Goal: Task Accomplishment & Management: Complete application form

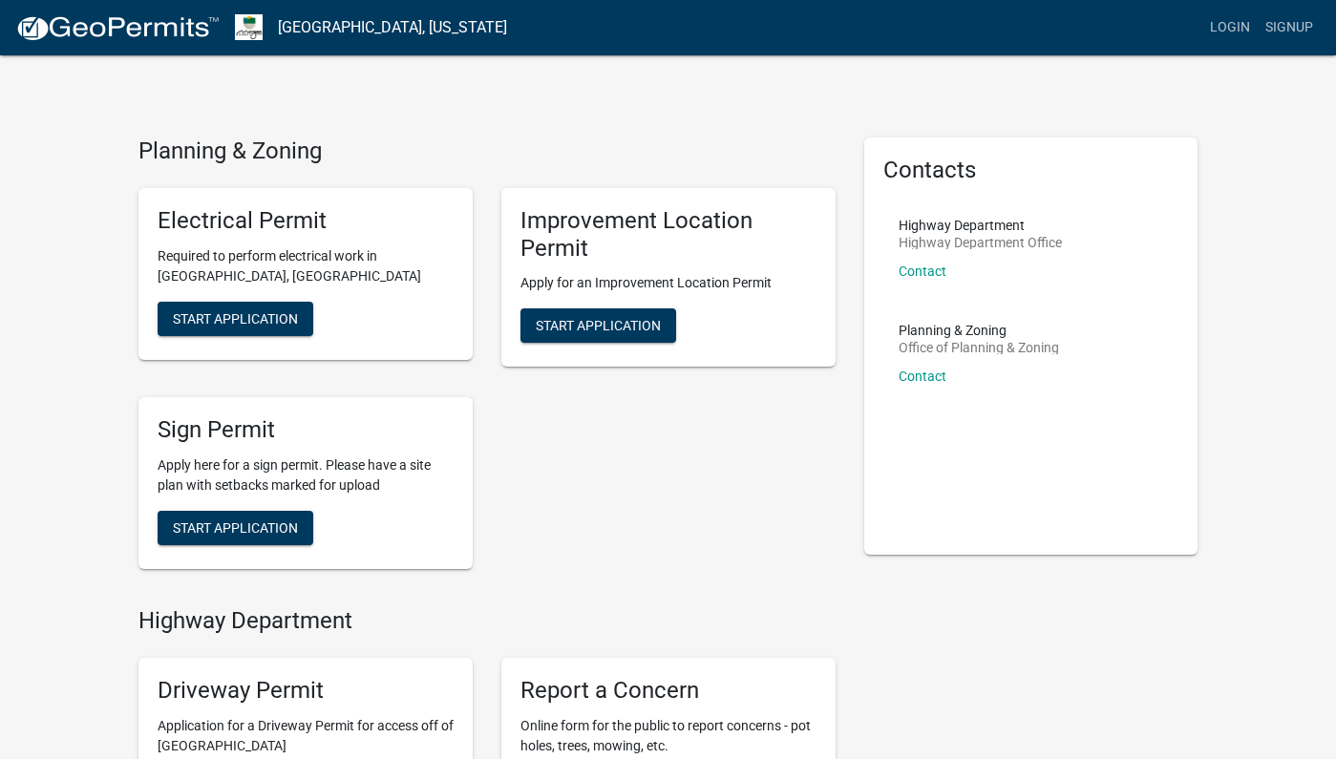
scroll to position [36, 0]
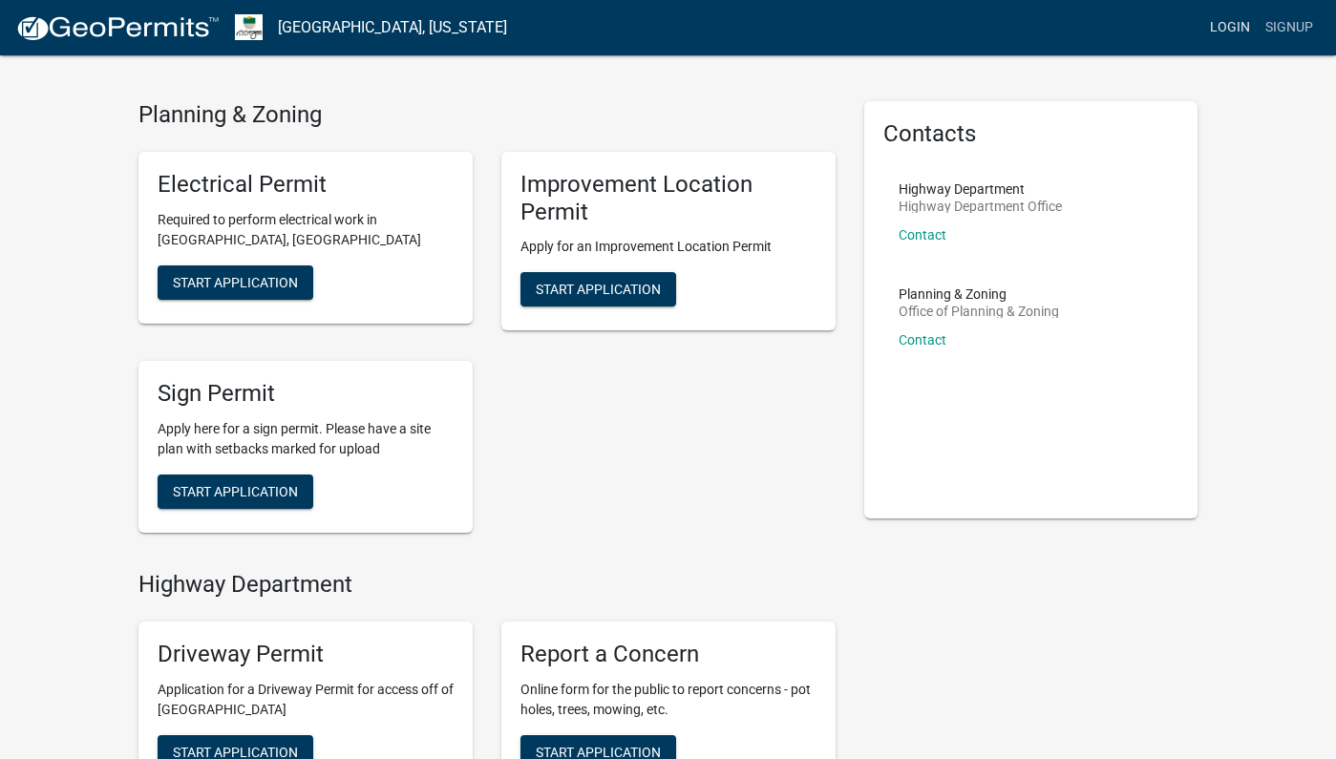
click at [1230, 25] on link "Login" at bounding box center [1229, 28] width 55 height 36
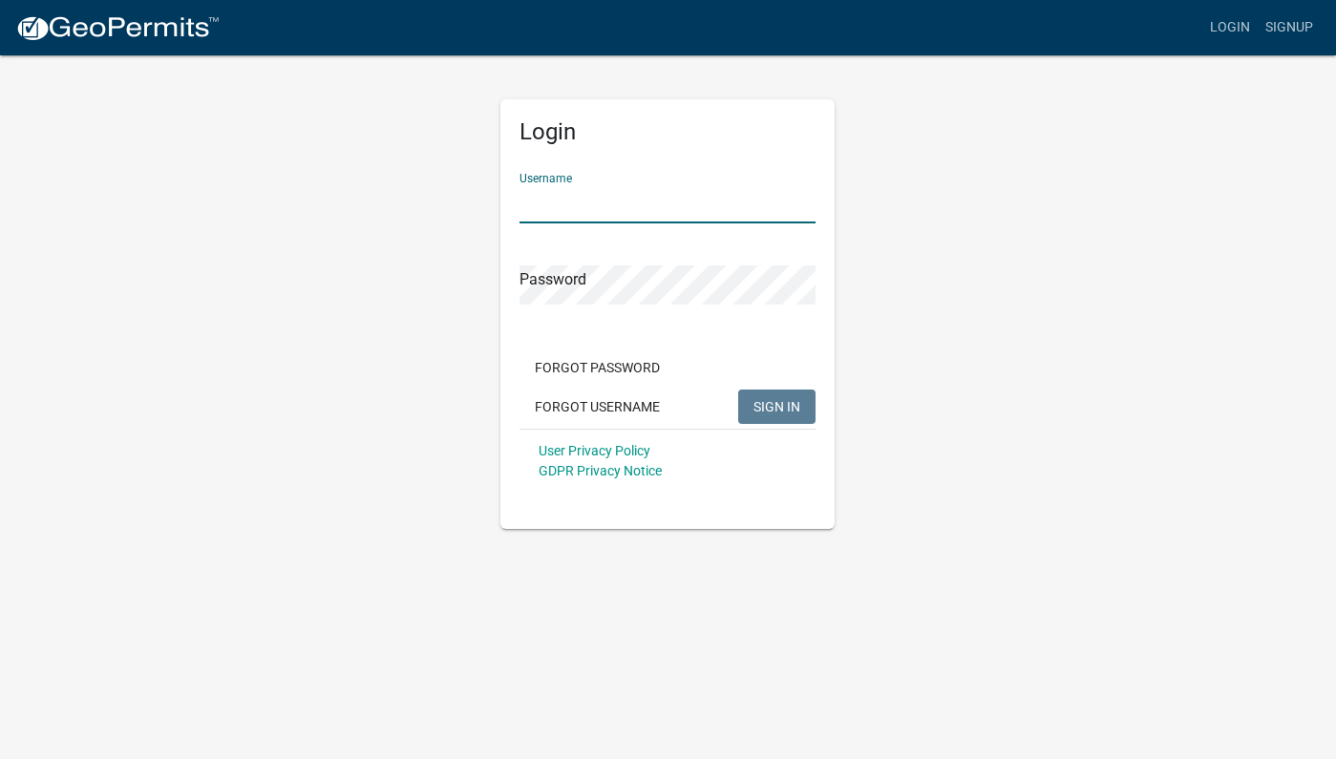
type input "justine59"
click at [777, 406] on button "SIGN IN" at bounding box center [776, 407] width 77 height 34
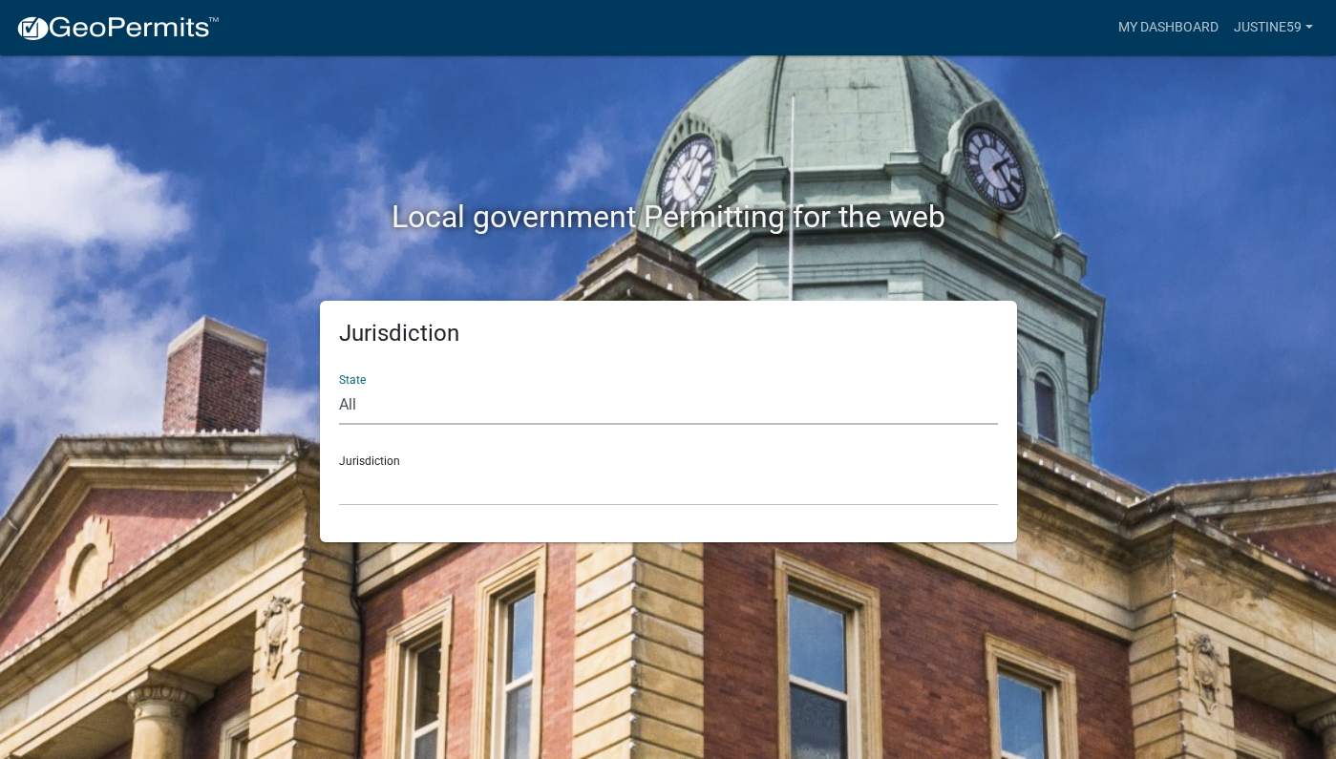
select select "[US_STATE]"
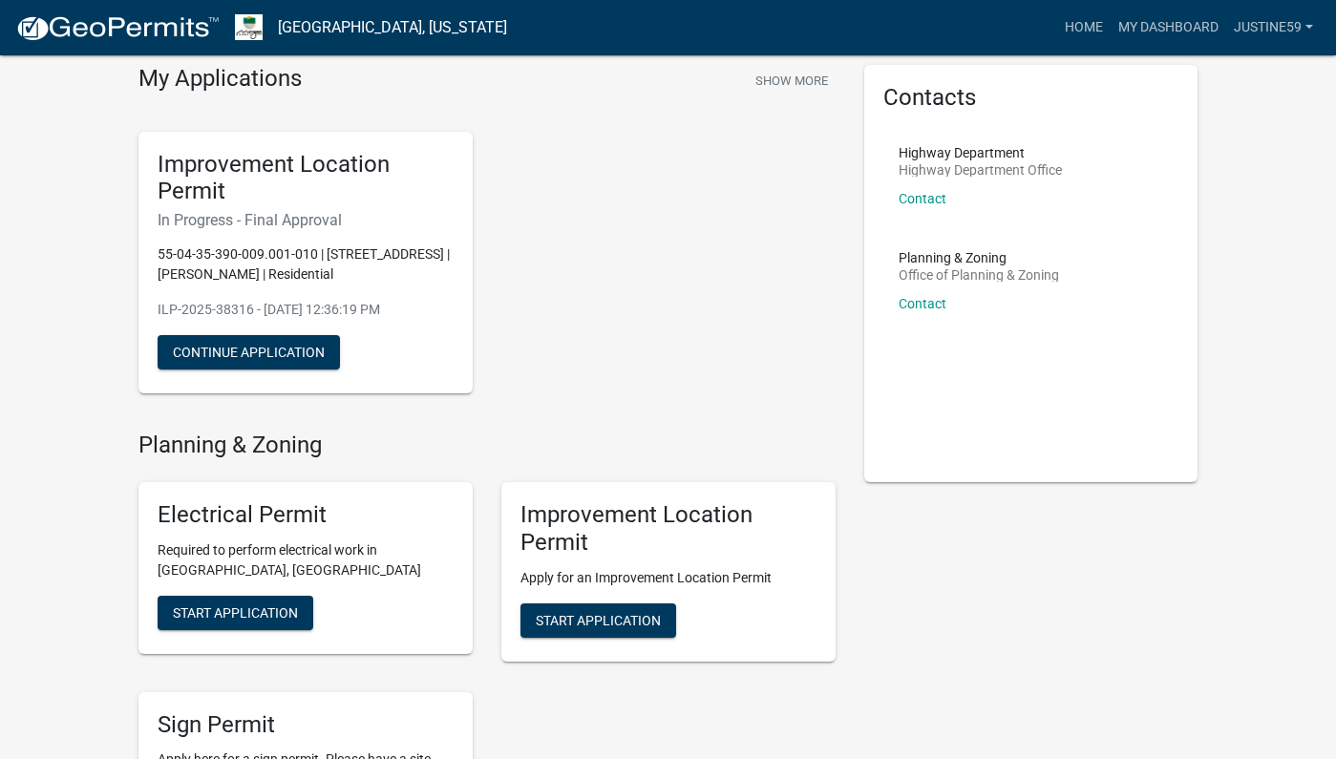
scroll to position [90, 0]
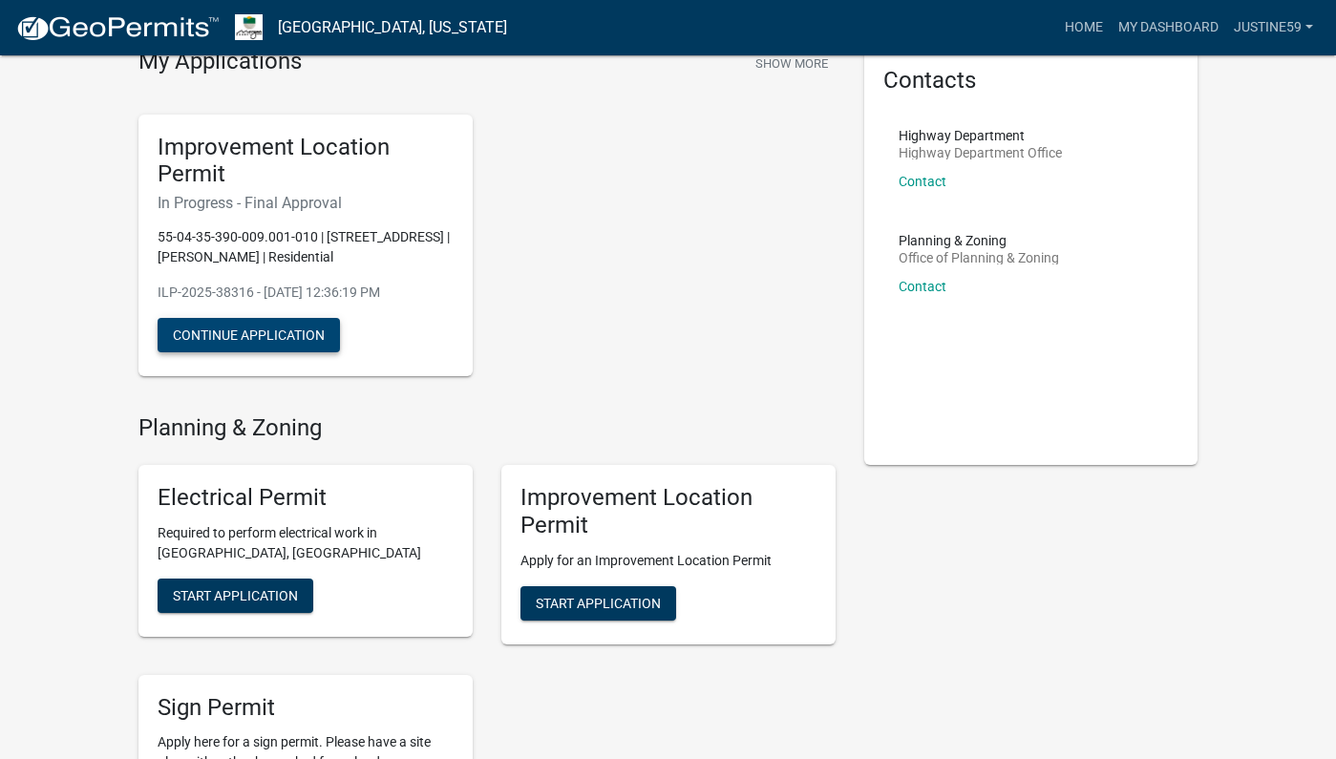
click at [293, 334] on button "Continue Application" at bounding box center [249, 335] width 182 height 34
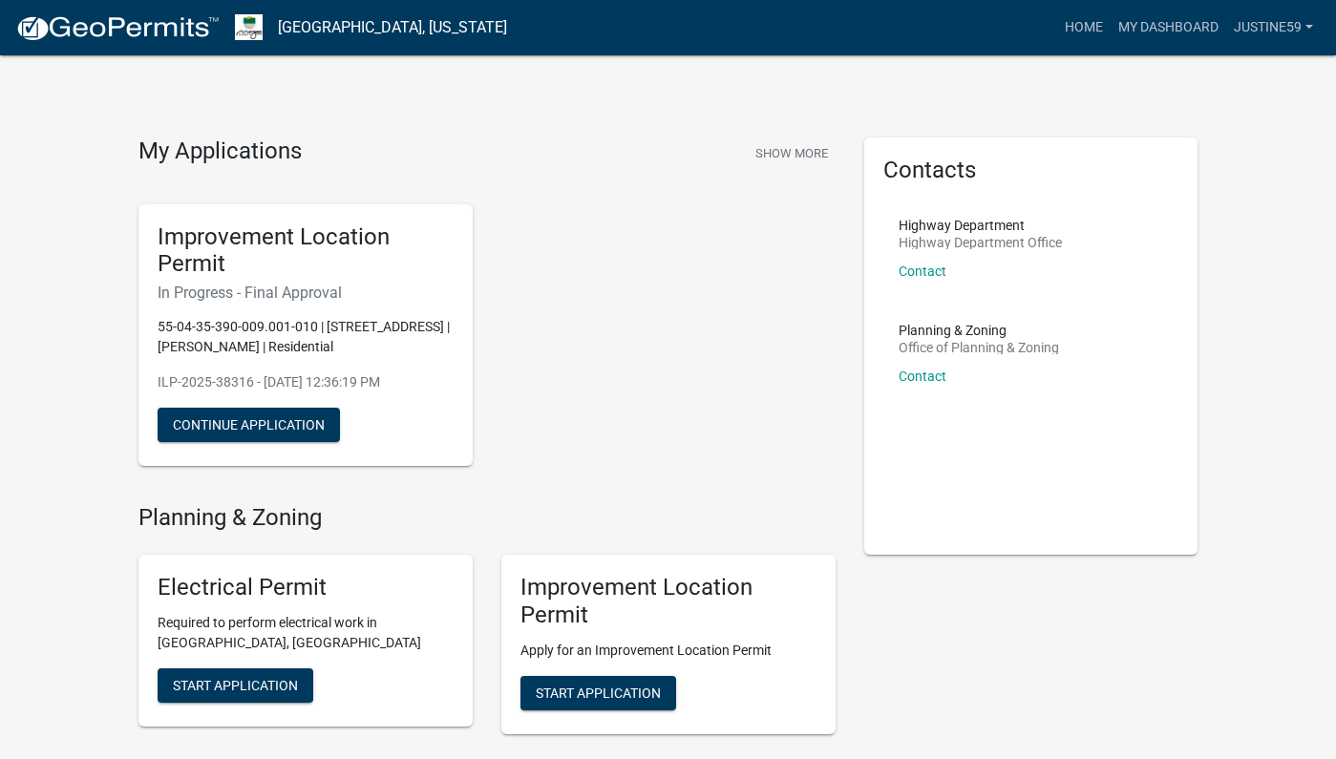
click at [304, 403] on div "Improvement Location Permit In Progress - Final Approval 55-04-35-390-009.001-0…" at bounding box center [305, 335] width 334 height 263
click at [304, 418] on button "Continue Application" at bounding box center [249, 425] width 182 height 34
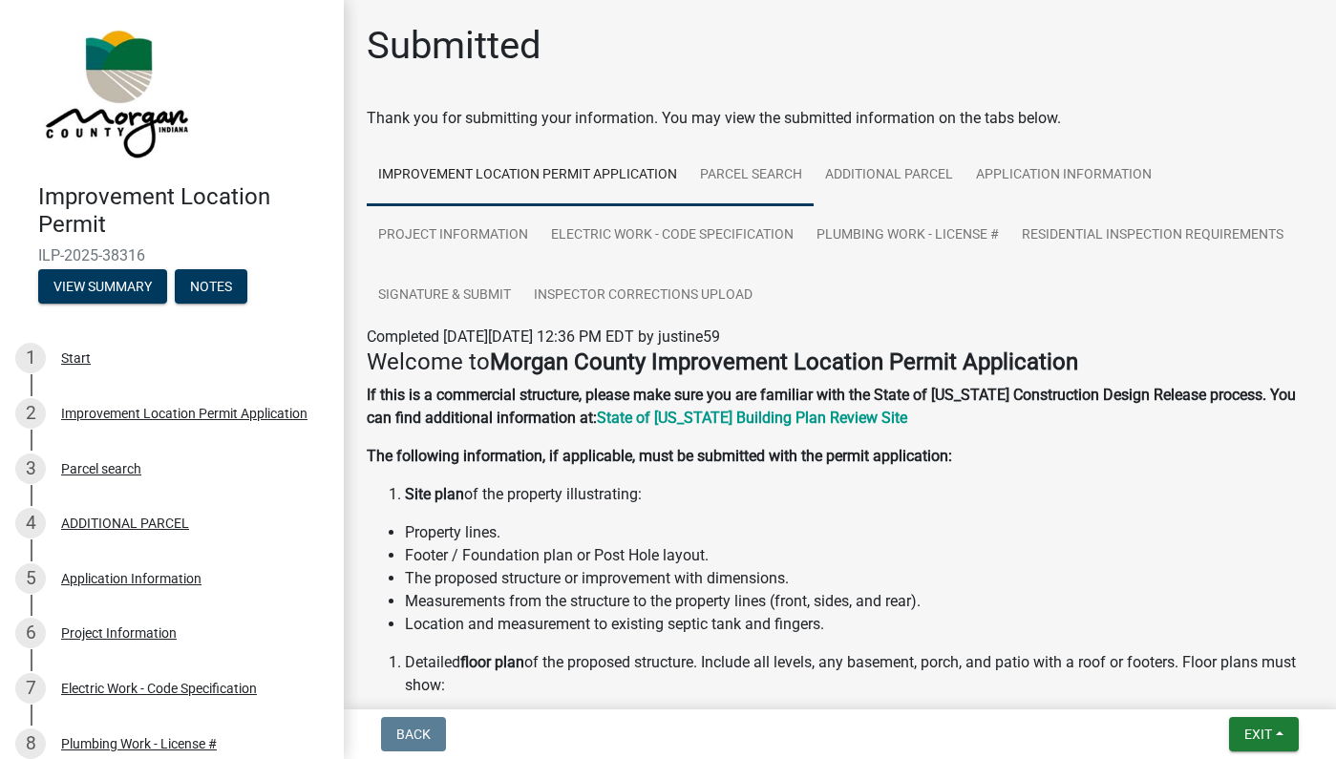
click at [771, 177] on link "Parcel search" at bounding box center [750, 175] width 125 height 61
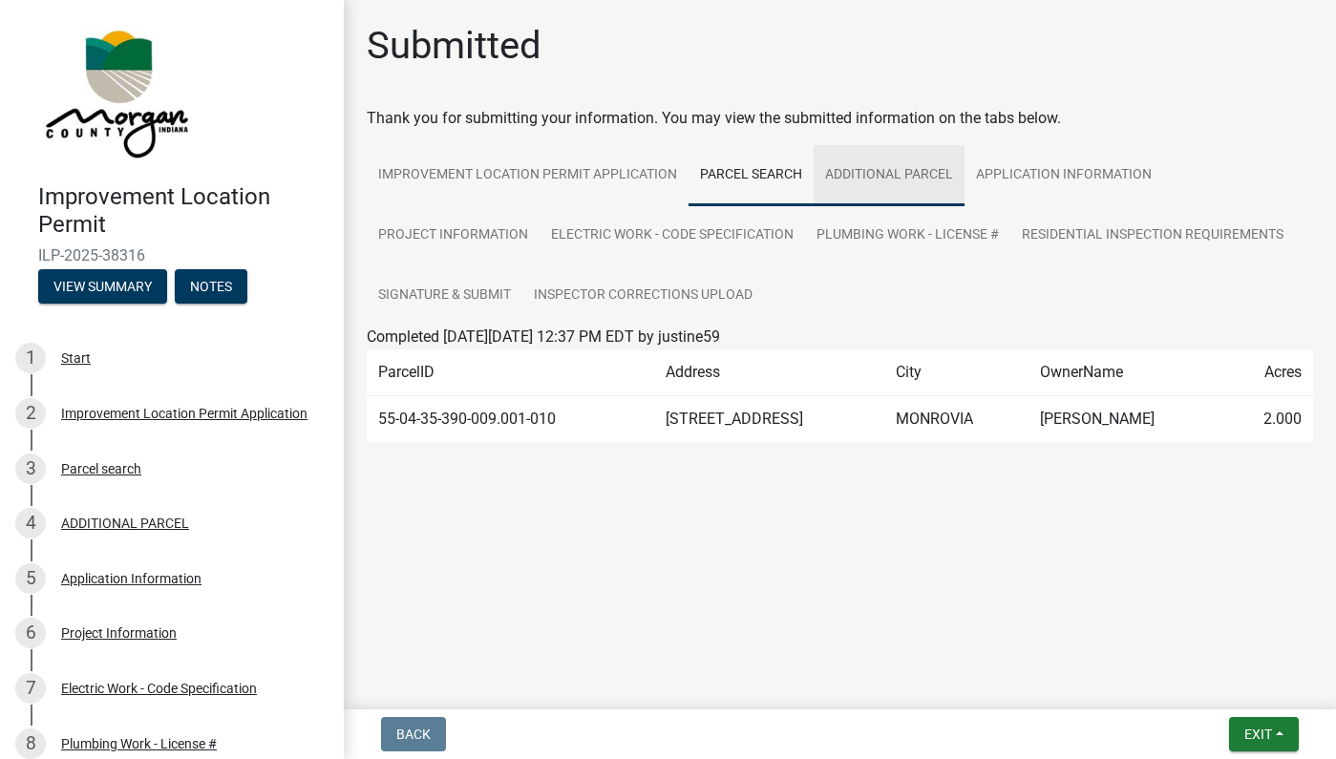
click at [903, 176] on link "ADDITIONAL PARCEL" at bounding box center [888, 175] width 151 height 61
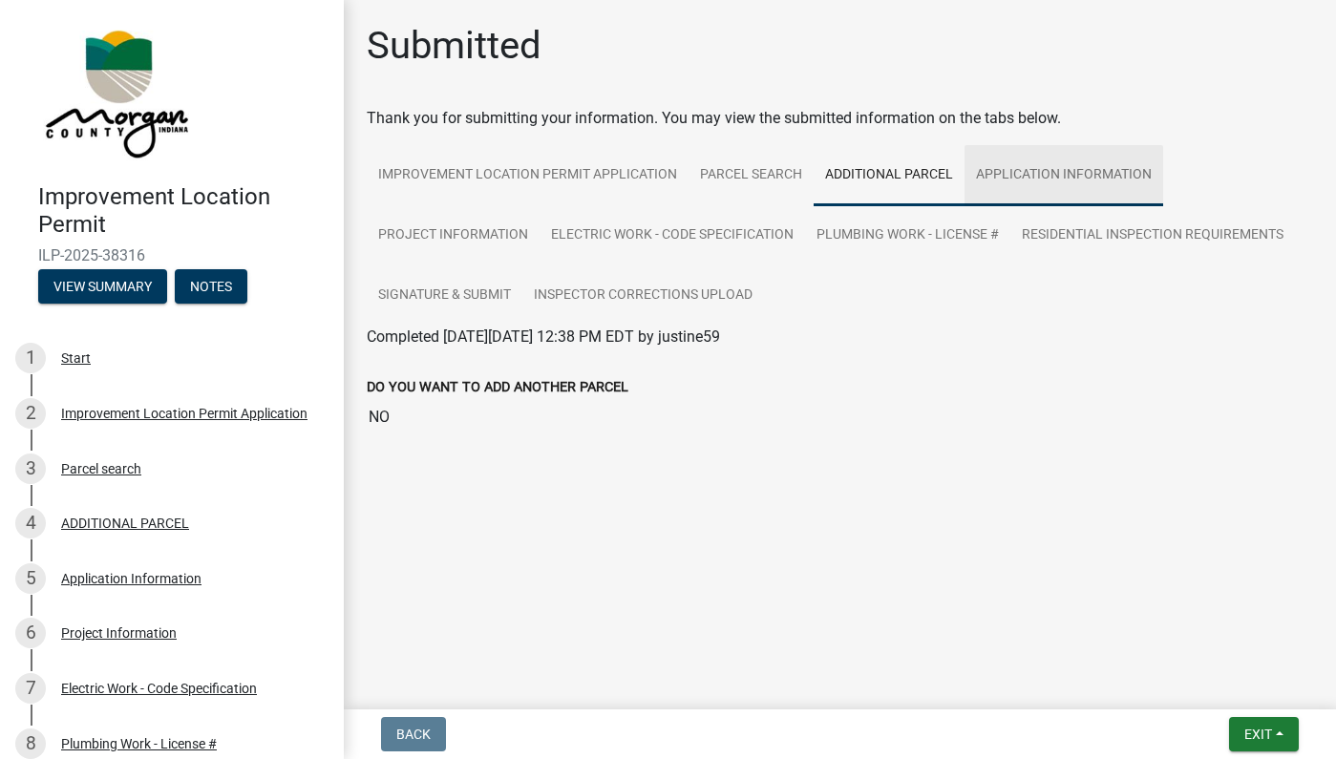
click at [1033, 175] on link "Application Information" at bounding box center [1063, 175] width 199 height 61
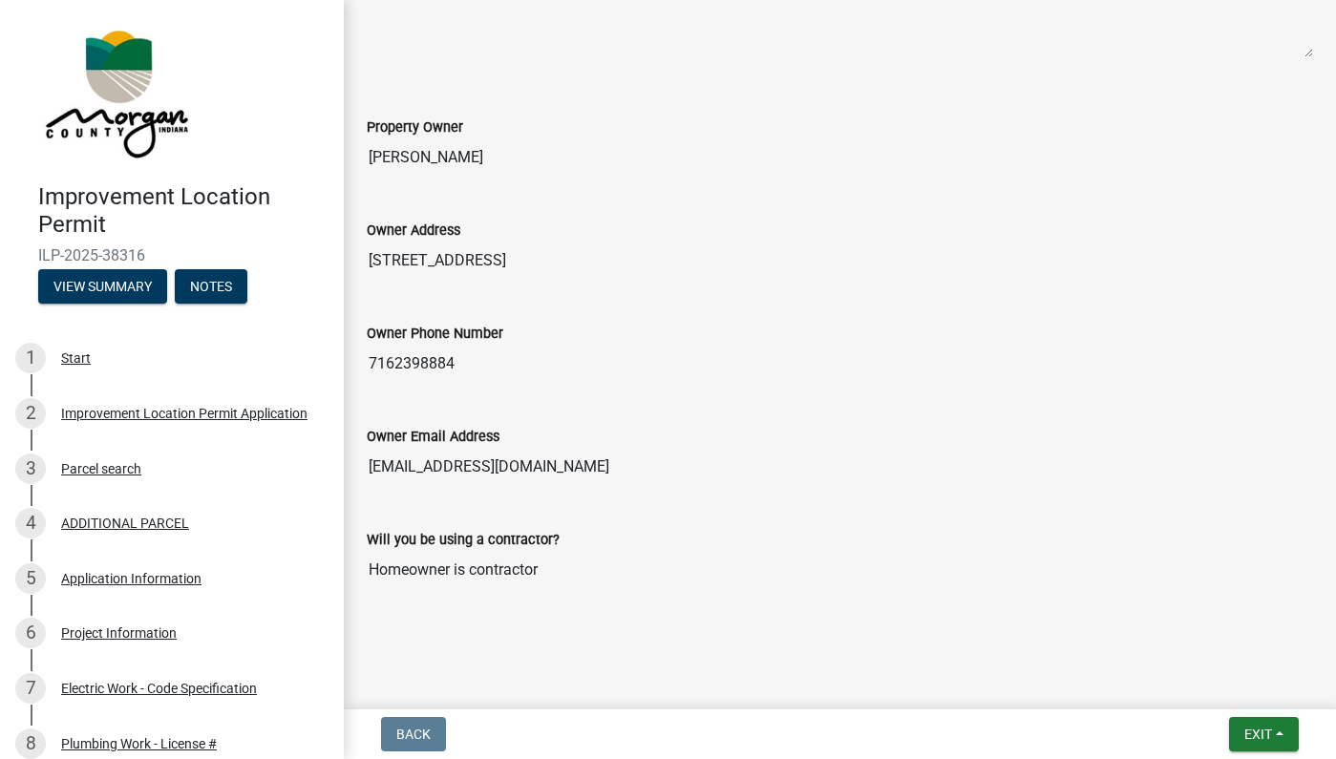
scroll to position [951, 0]
click at [1286, 738] on button "Exit" at bounding box center [1264, 734] width 70 height 34
click at [929, 521] on div "Will you be using a contractor? Homeowner is contractor" at bounding box center [840, 545] width 946 height 88
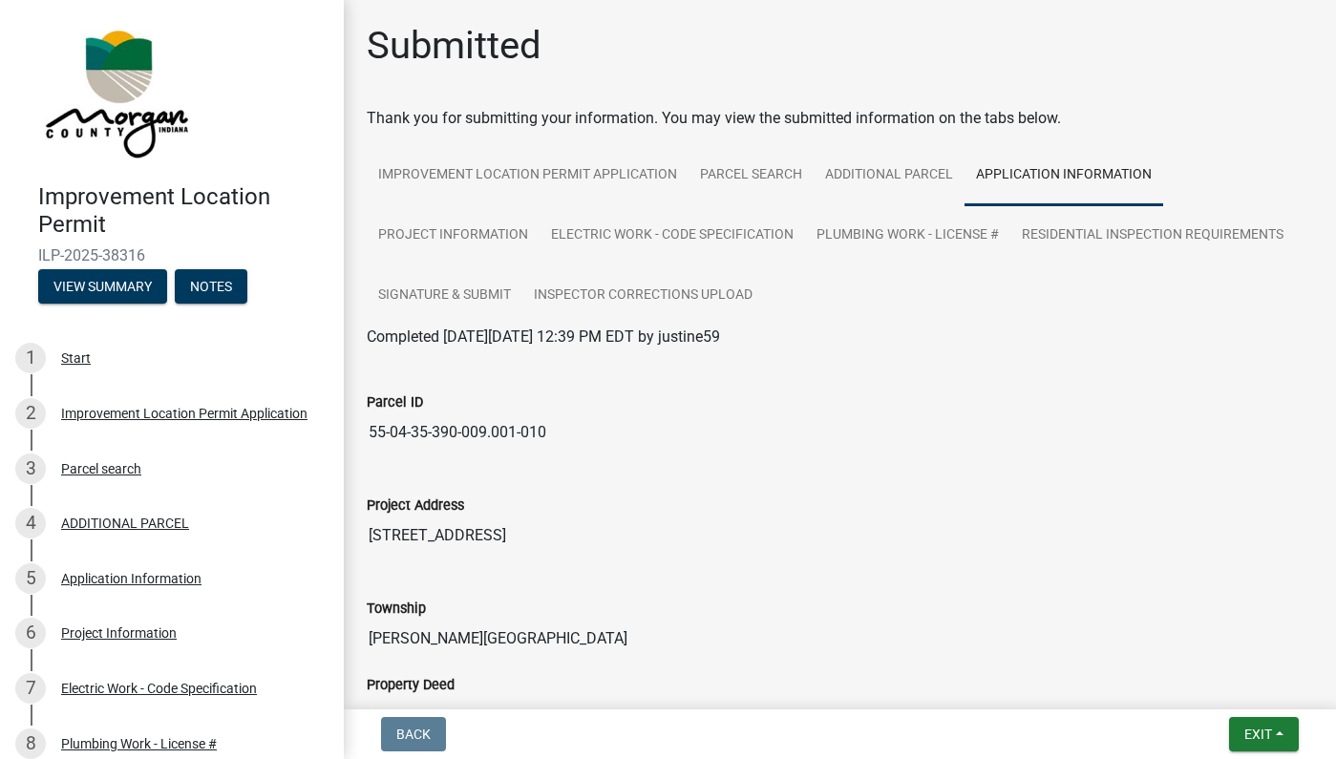
scroll to position [0, 0]
click at [466, 227] on link "Project Information" at bounding box center [453, 235] width 173 height 61
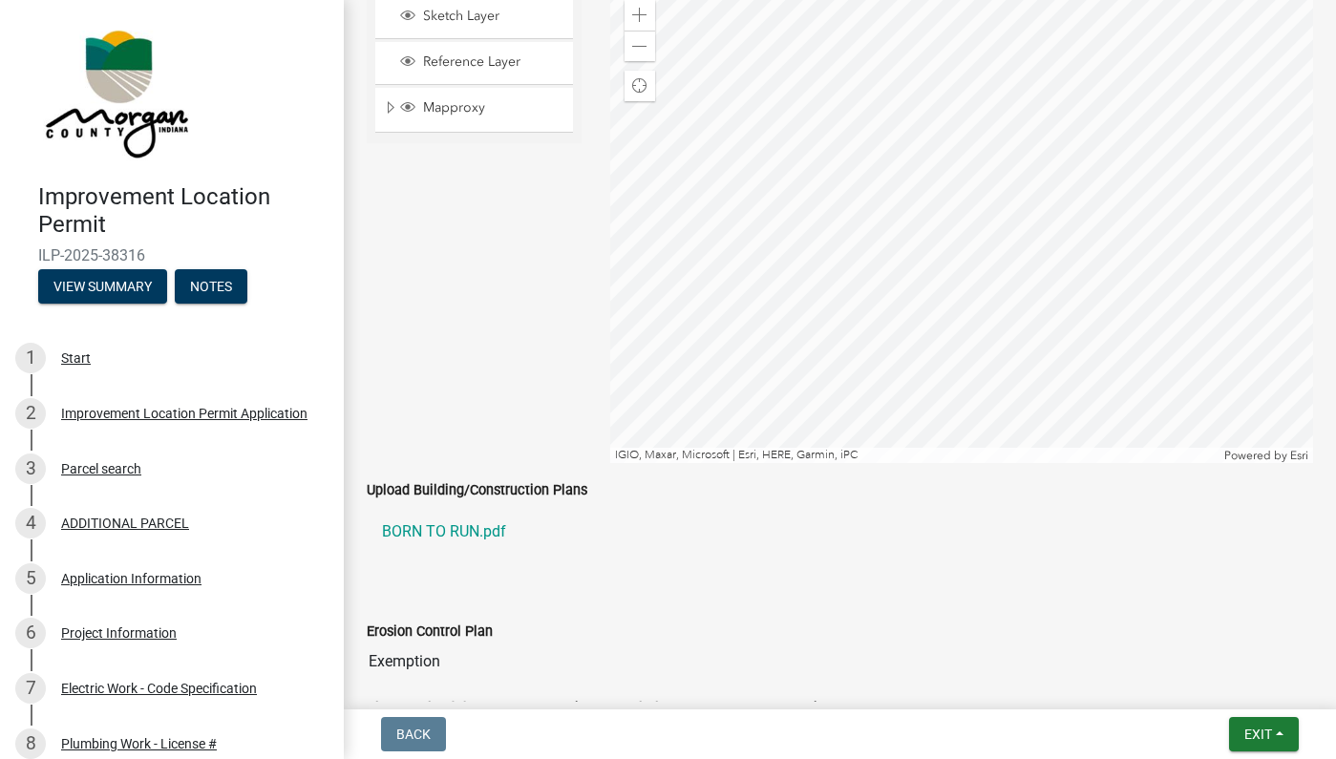
scroll to position [2664, 0]
click at [216, 294] on button "Notes" at bounding box center [211, 286] width 73 height 34
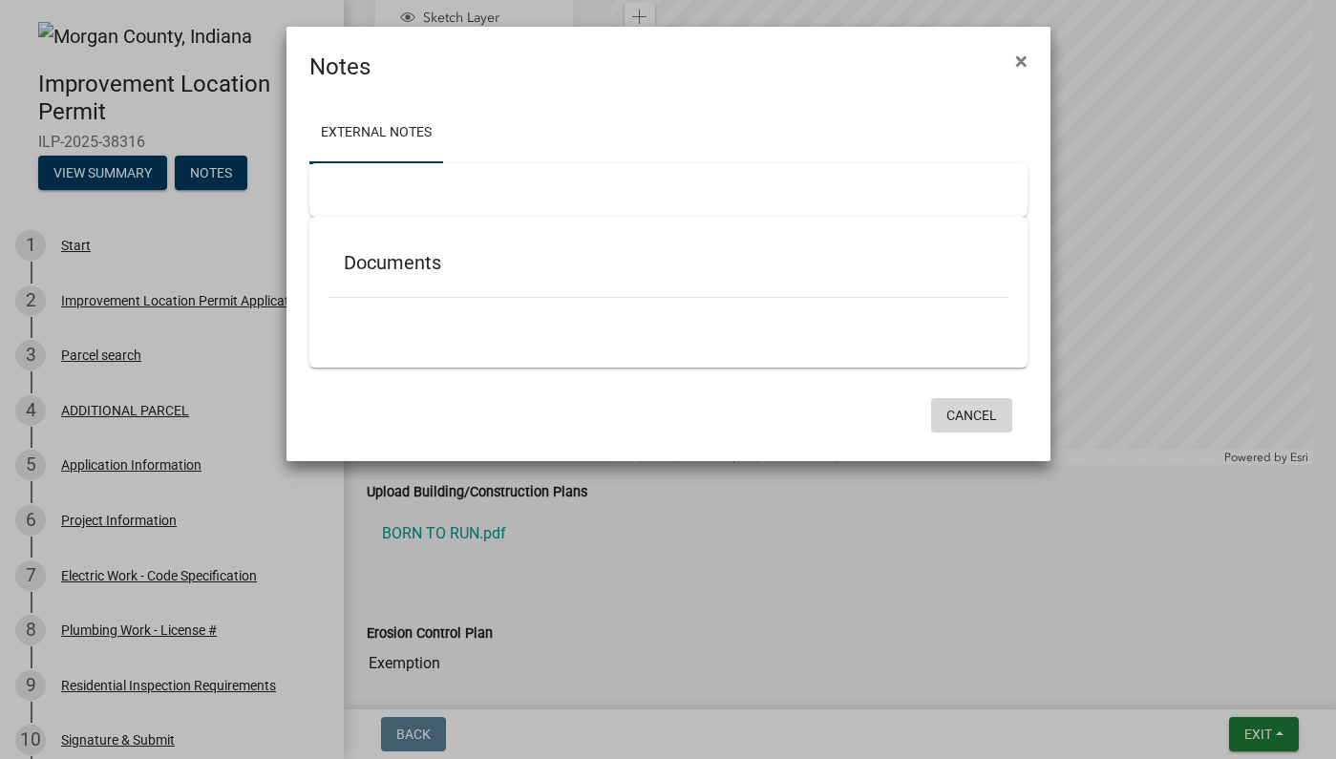
click at [990, 414] on button "Cancel" at bounding box center [971, 415] width 81 height 34
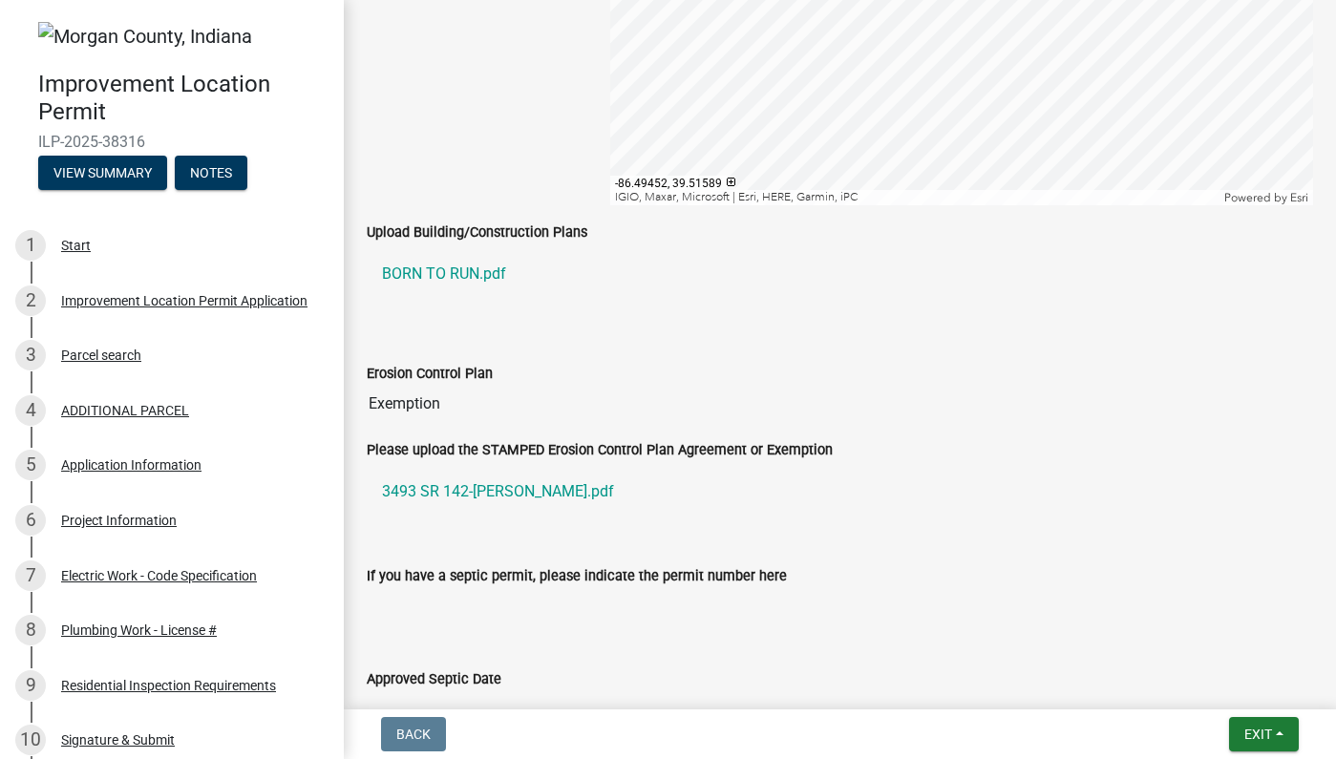
scroll to position [2939, 0]
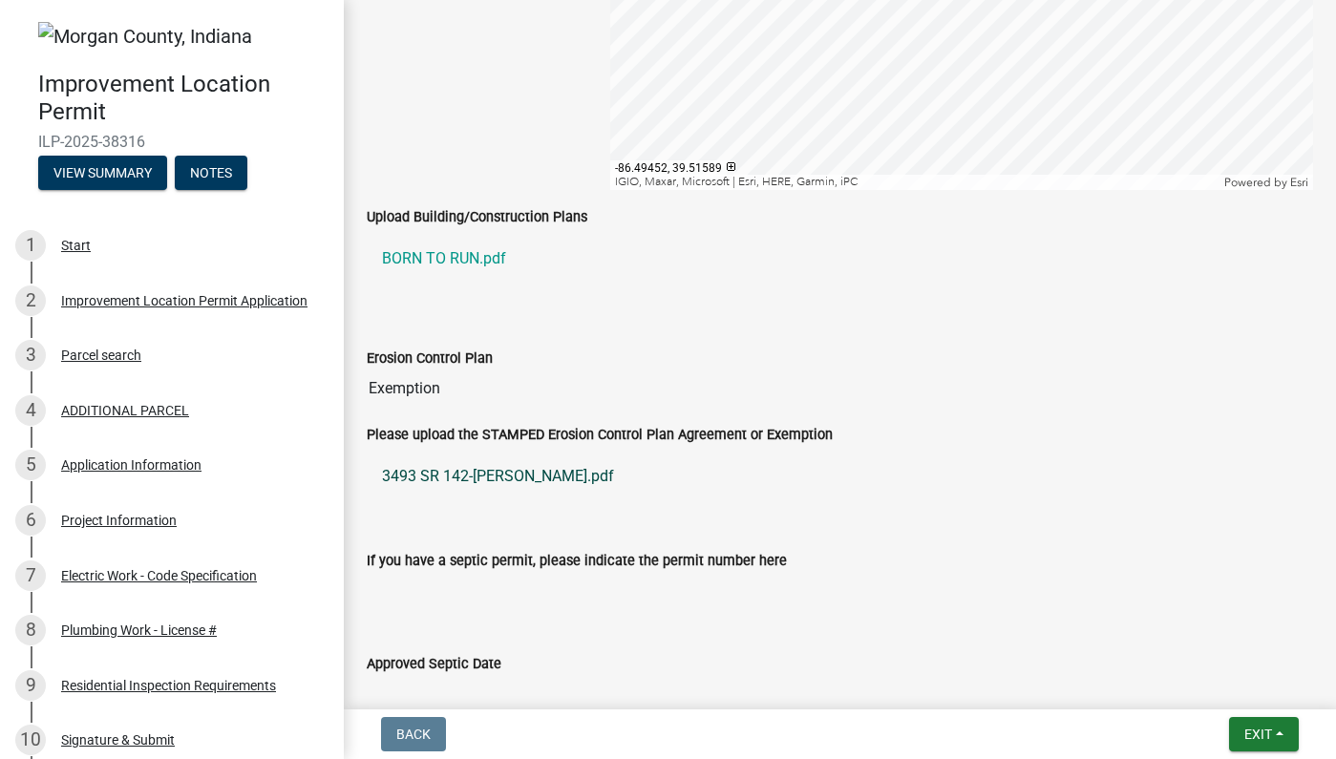
click at [498, 478] on link "3493 SR 142-[PERSON_NAME].pdf" at bounding box center [840, 476] width 946 height 46
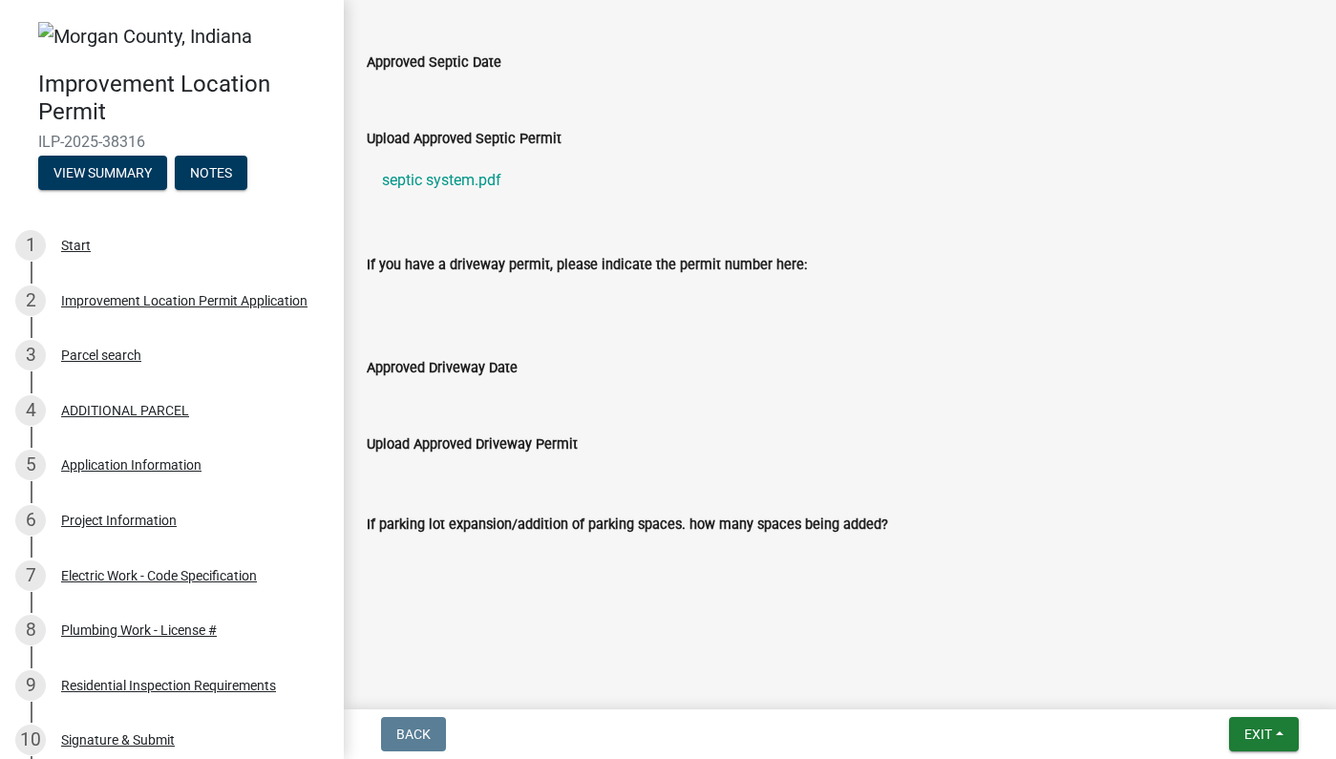
scroll to position [3540, 0]
click at [212, 178] on button "Notes" at bounding box center [211, 173] width 73 height 34
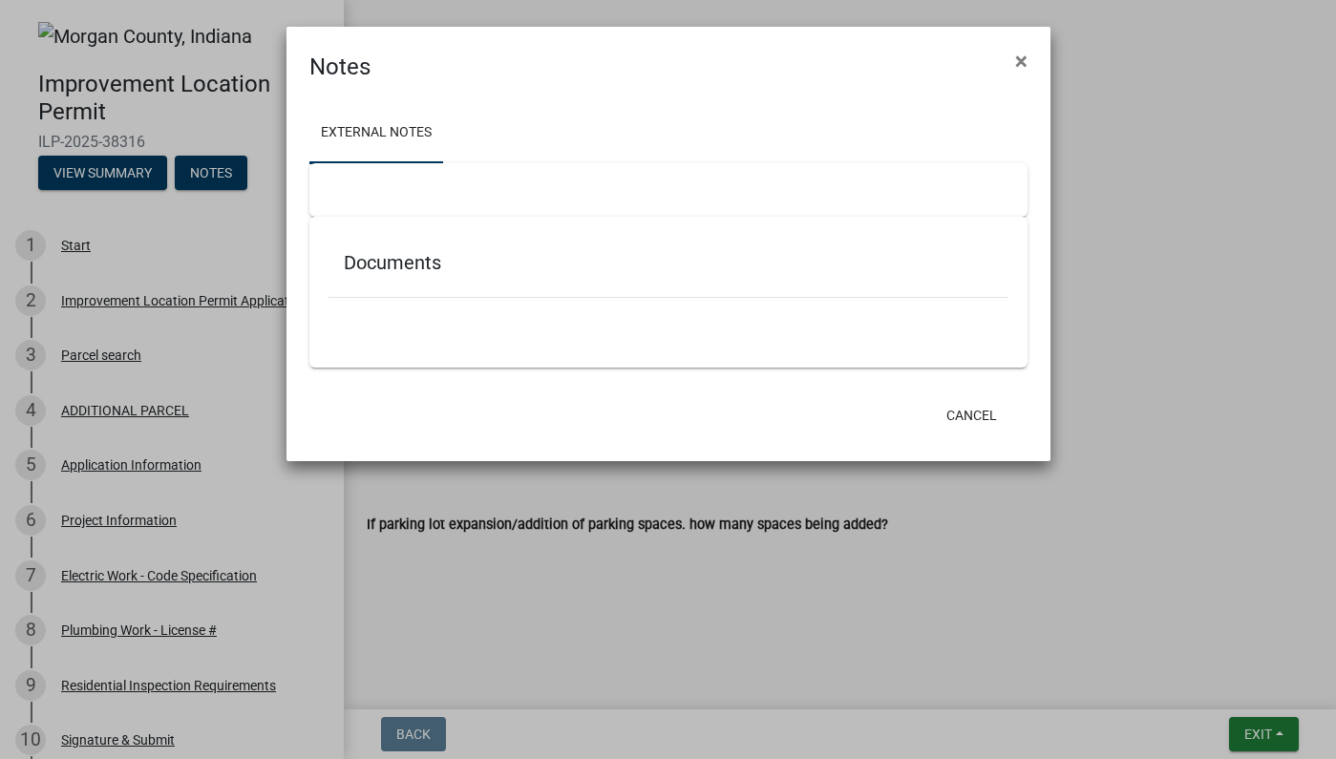
click at [609, 273] on h5 "Documents" at bounding box center [668, 262] width 649 height 23
click at [1016, 47] on button "×" at bounding box center [1021, 60] width 43 height 53
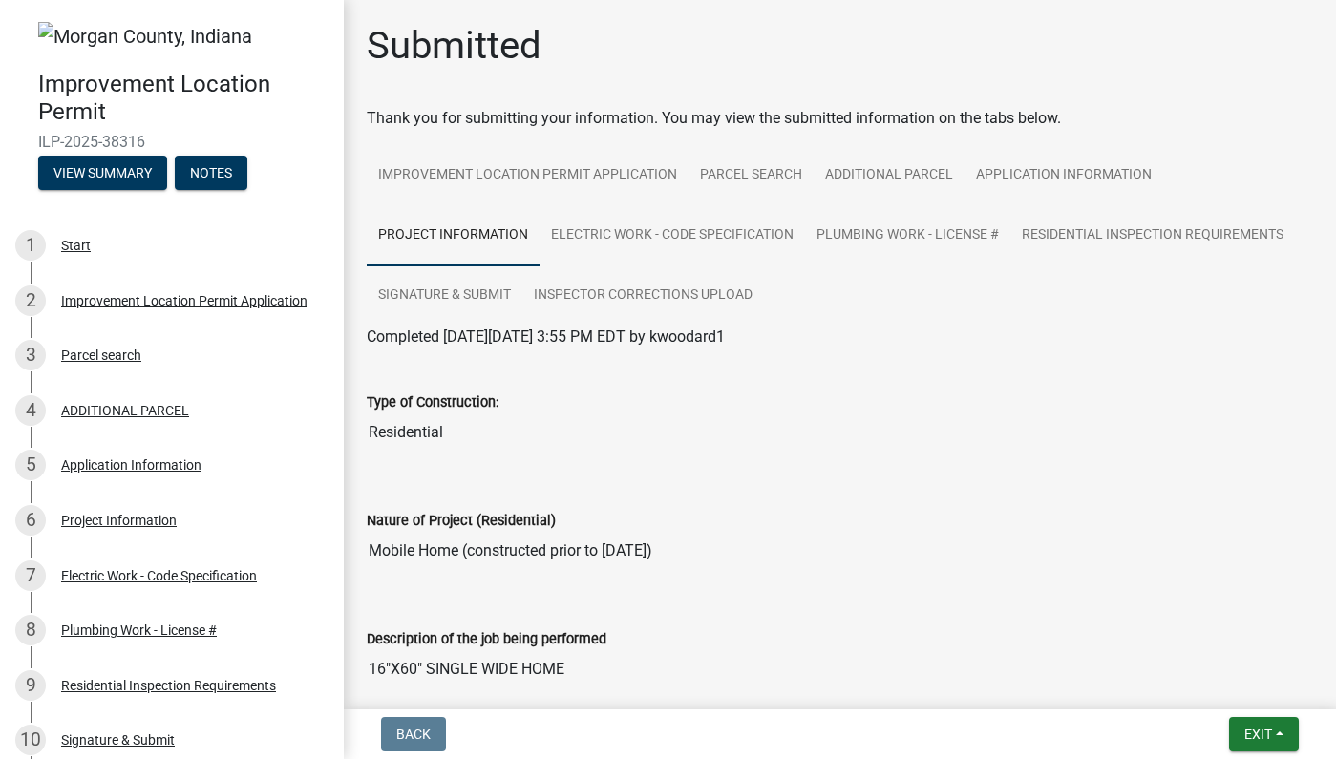
scroll to position [0, 0]
click at [675, 220] on link "Electric Work - Code Specification" at bounding box center [671, 235] width 265 height 61
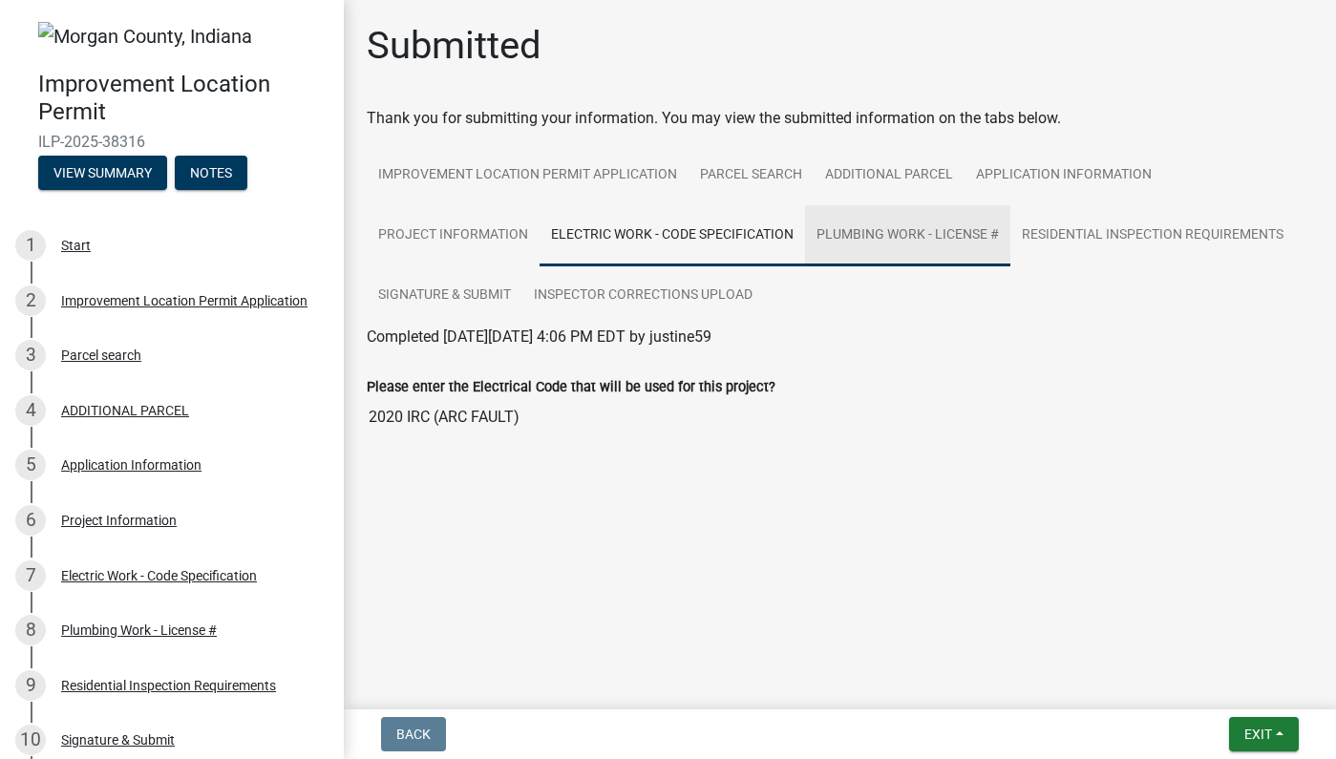
click at [885, 227] on link "Plumbing Work - License #" at bounding box center [907, 235] width 205 height 61
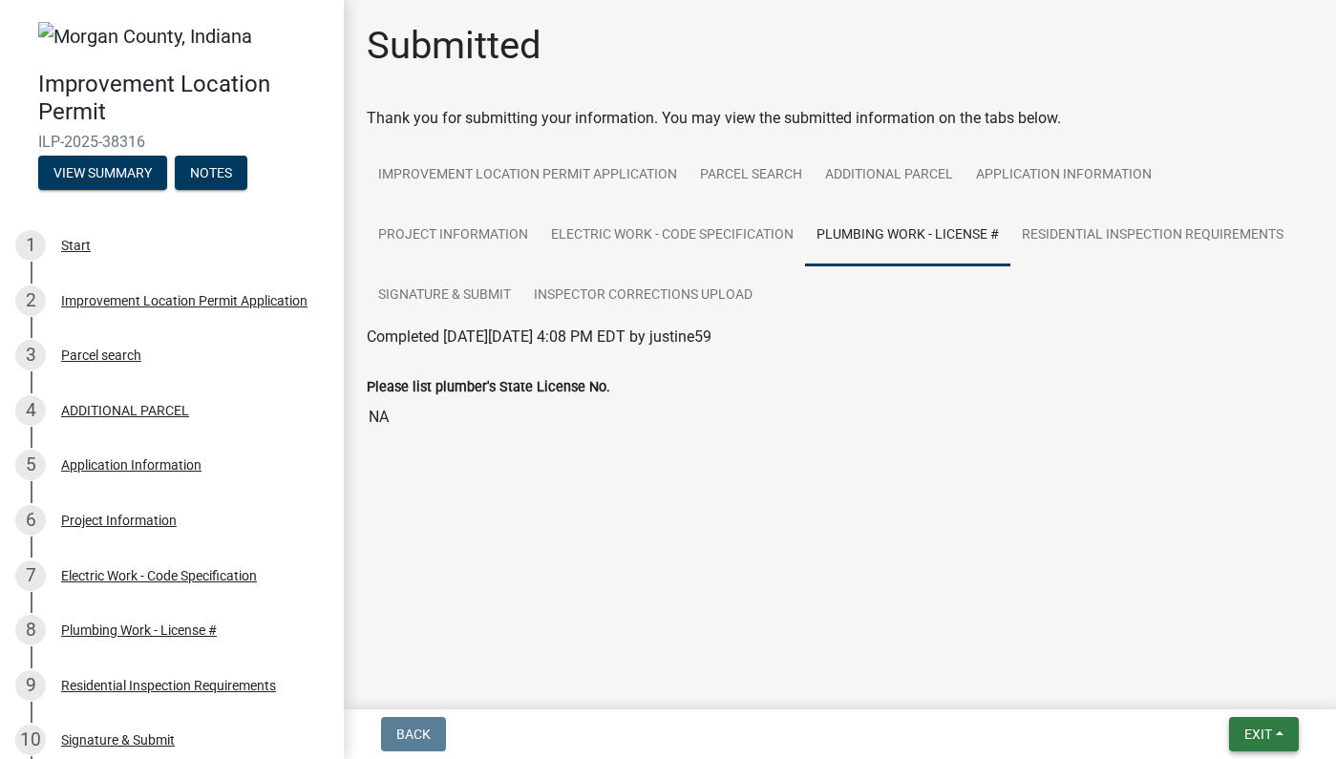
click at [1274, 734] on button "Exit" at bounding box center [1264, 734] width 70 height 34
click at [797, 577] on main "Submitted Thank you for submitting your information. You may view the submitted…" at bounding box center [840, 351] width 992 height 702
click at [1144, 242] on link "Residential Inspection Requirements" at bounding box center [1152, 235] width 284 height 61
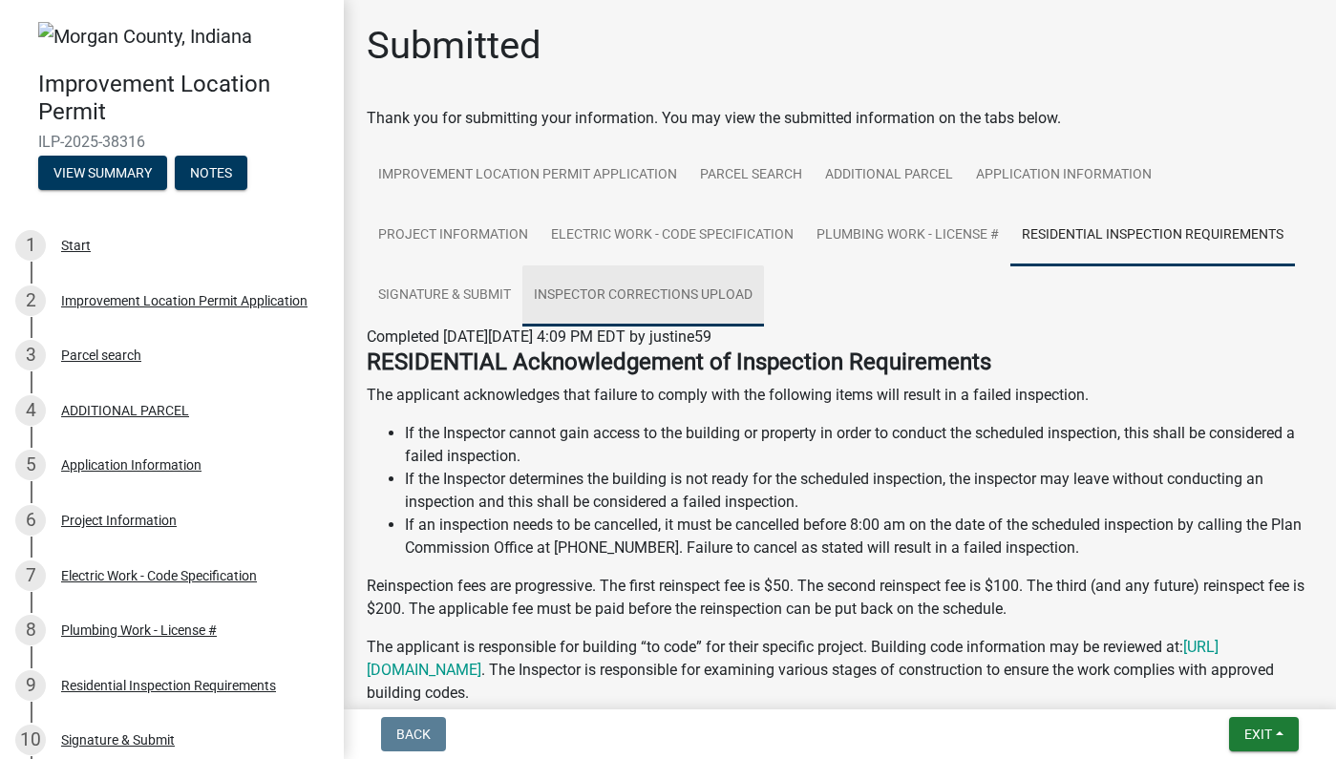
click at [628, 291] on link "Inspector Corrections Upload" at bounding box center [643, 295] width 242 height 61
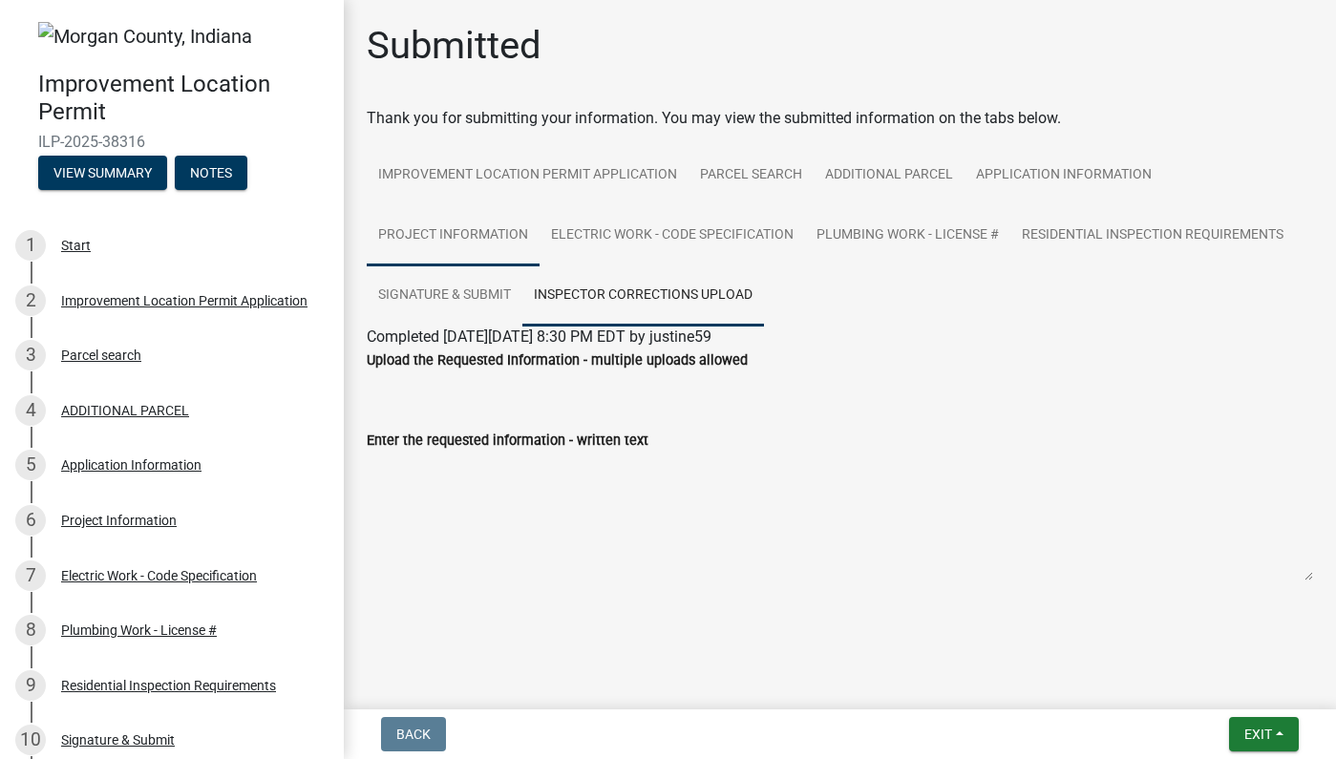
click at [469, 242] on link "Project Information" at bounding box center [453, 235] width 173 height 61
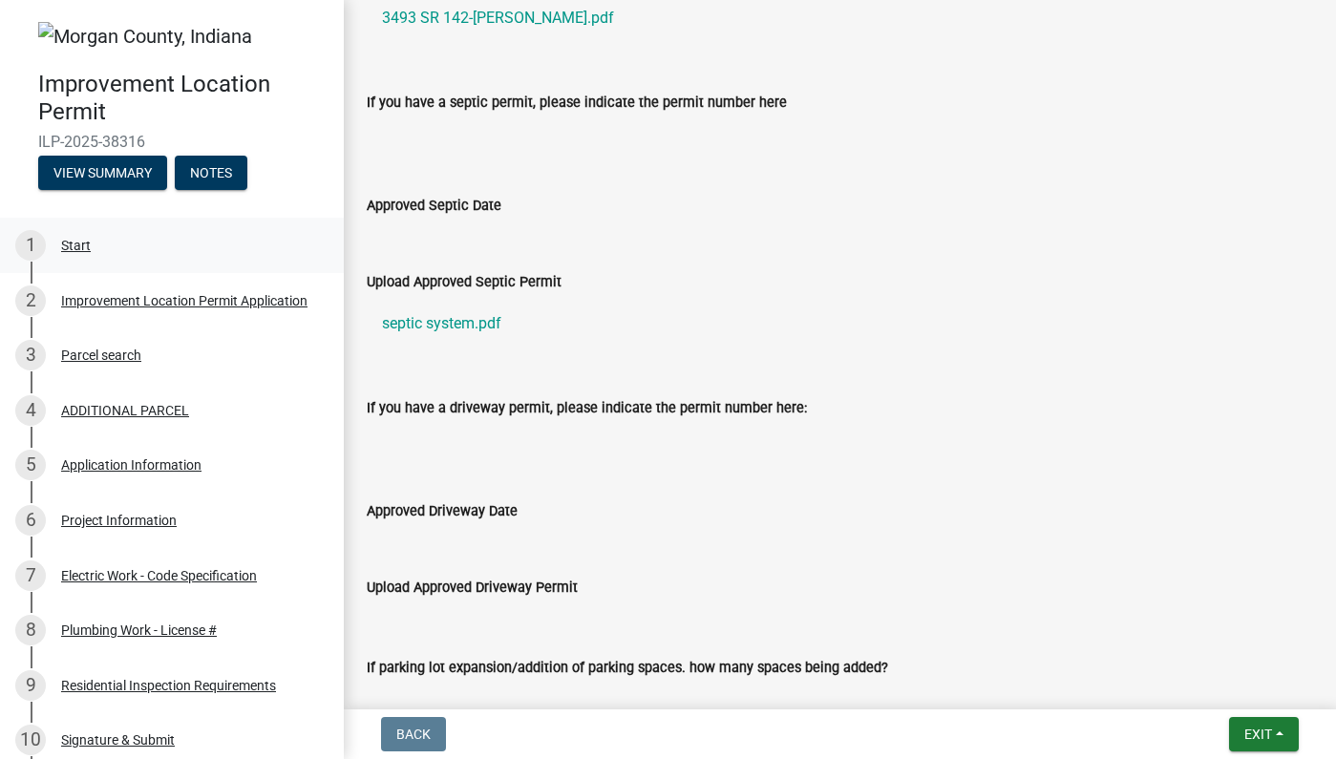
scroll to position [3400, 0]
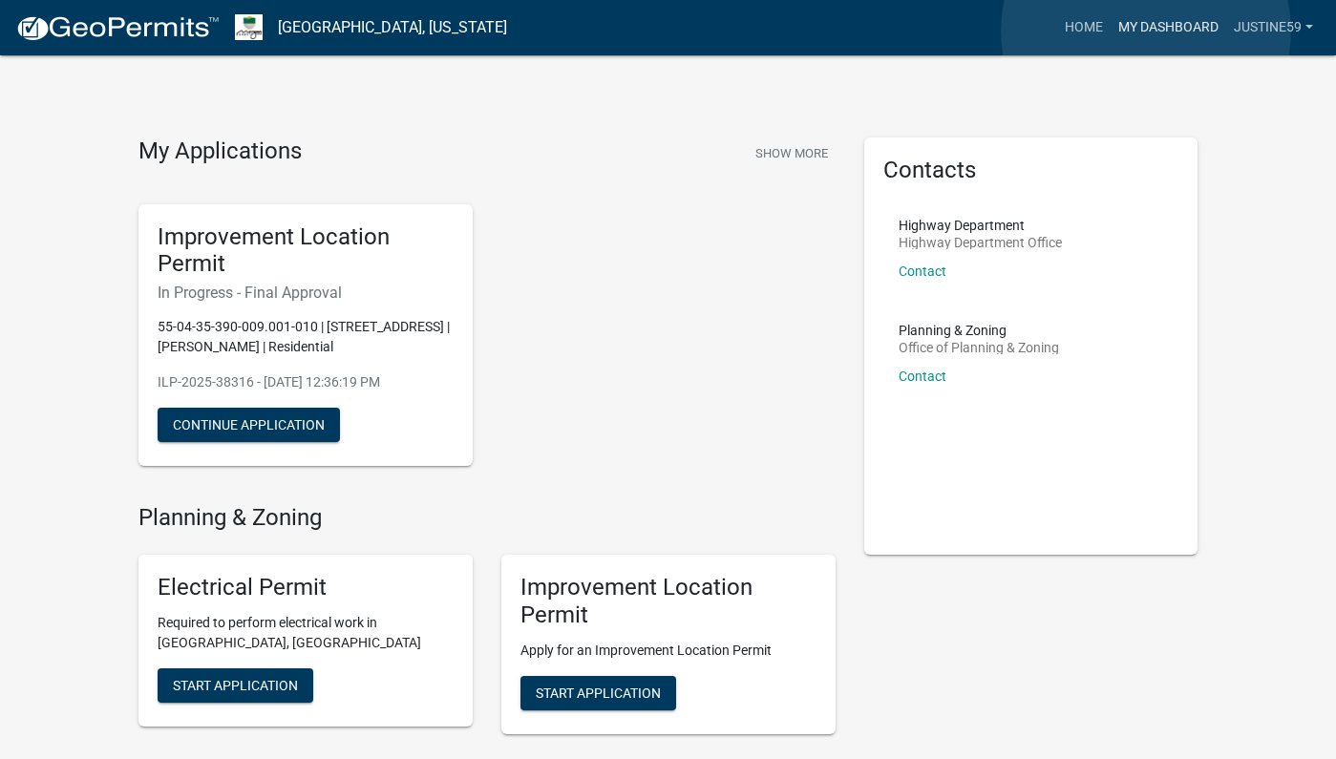
click at [1146, 31] on link "My Dashboard" at bounding box center [1168, 28] width 116 height 36
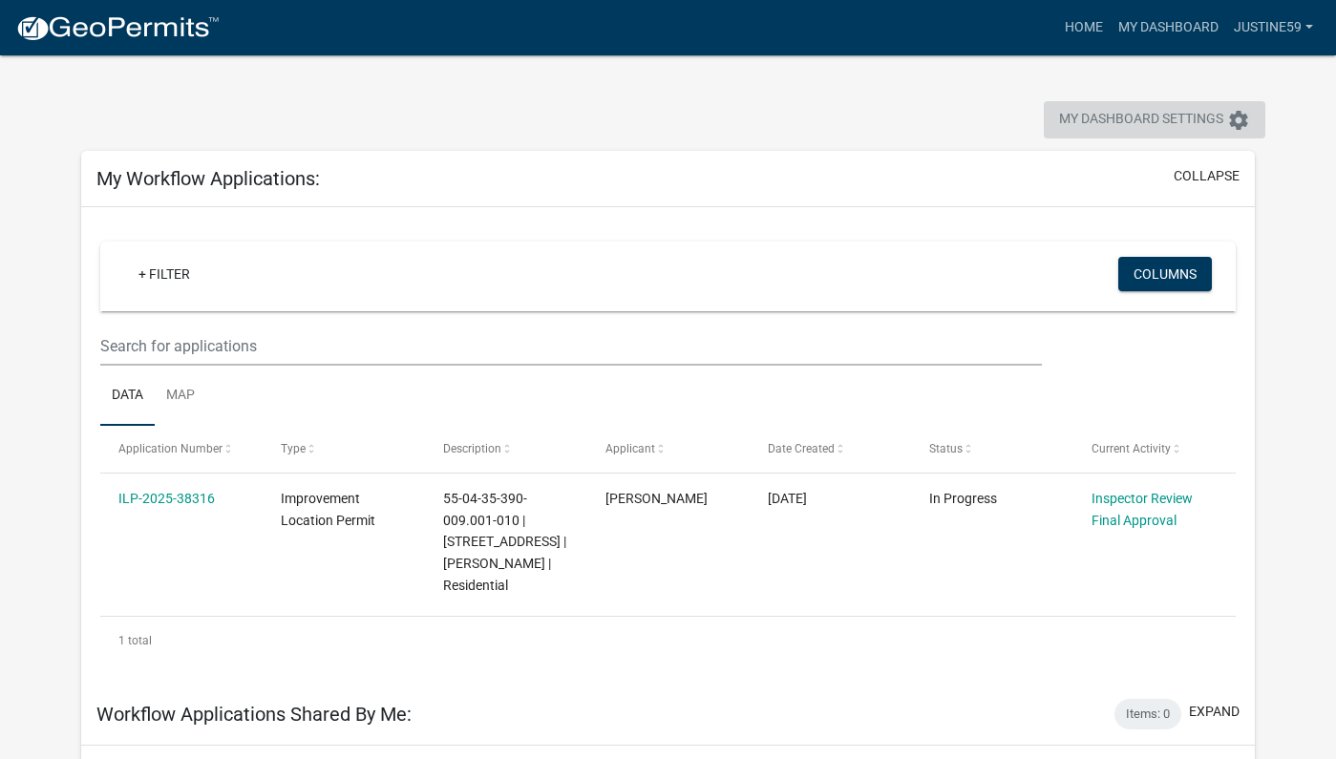
click at [1243, 123] on icon "settings" at bounding box center [1238, 120] width 23 height 23
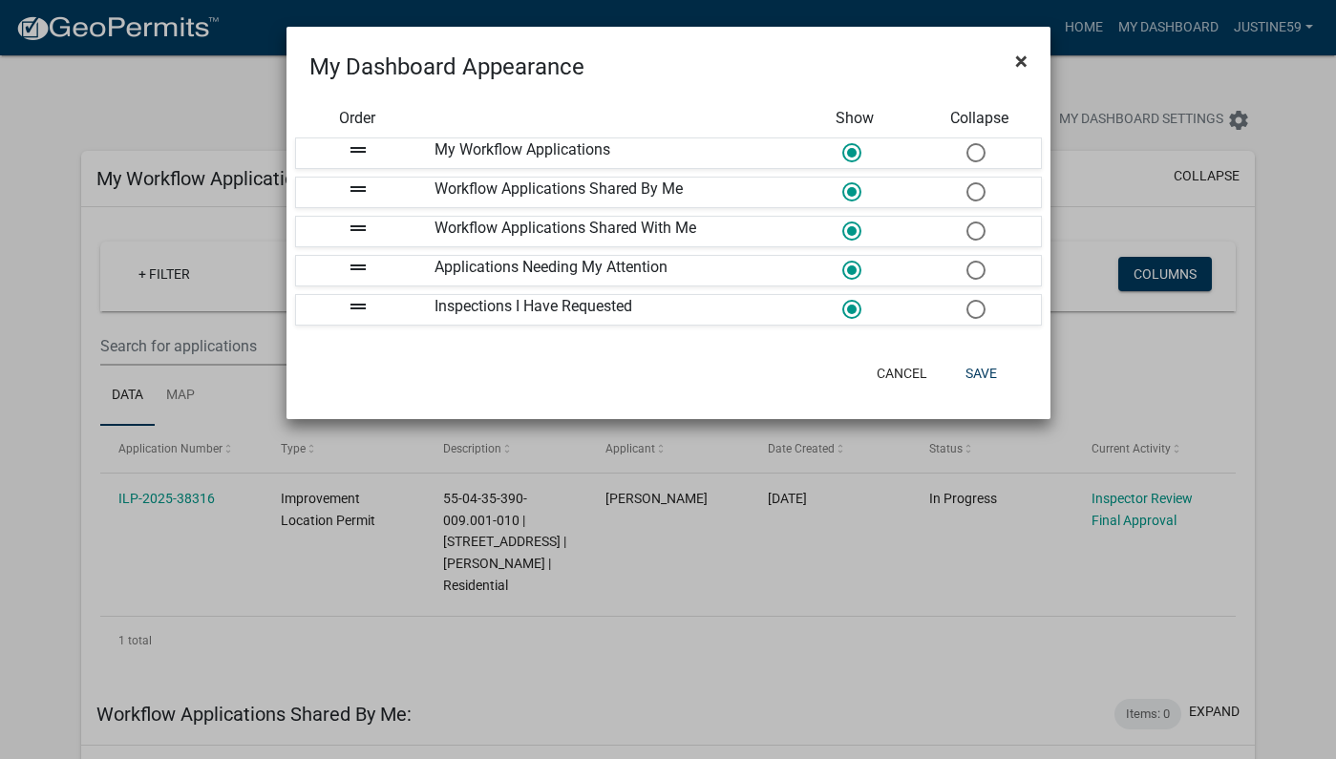
click at [1013, 56] on button "×" at bounding box center [1021, 60] width 43 height 53
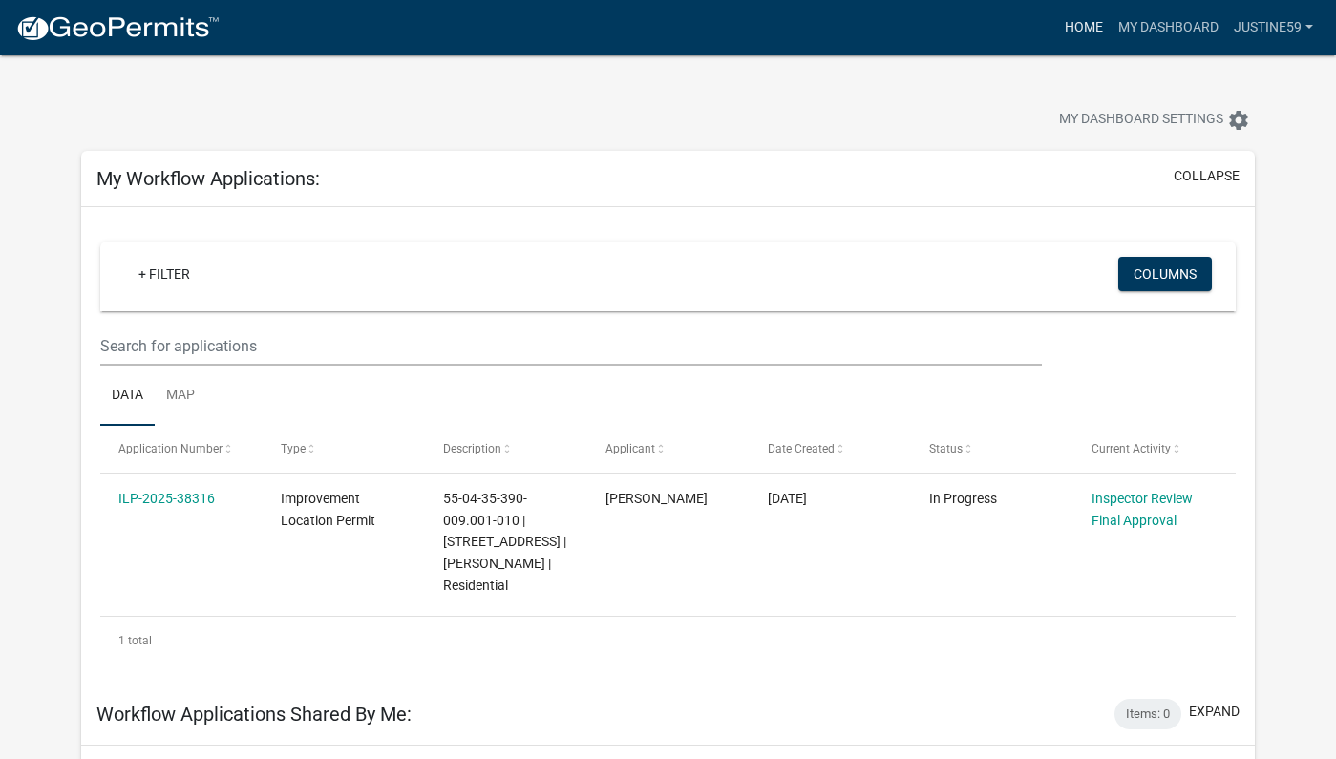
click at [1086, 32] on link "Home" at bounding box center [1083, 28] width 53 height 36
